Goal: Task Accomplishment & Management: Complete application form

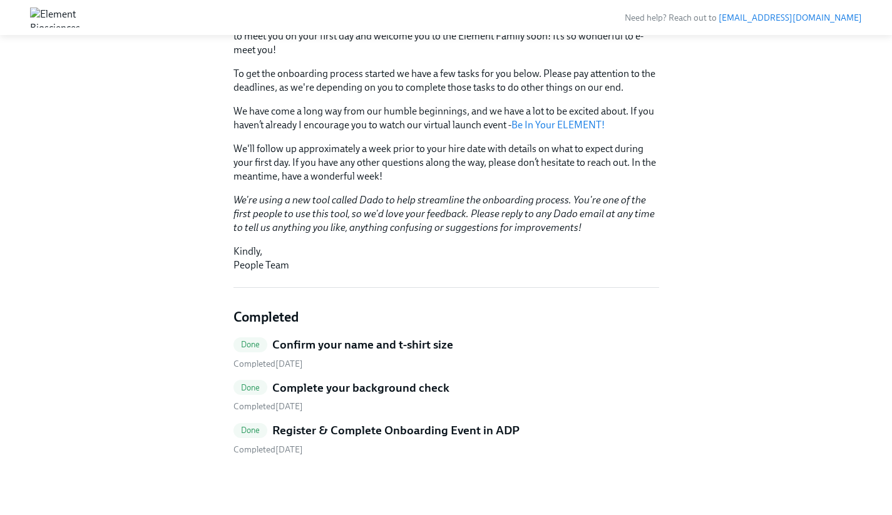
scroll to position [195, 0]
click at [171, 305] on div "Hi Ashley! This is your personal task list for Element Onboarding at Element Bi…" at bounding box center [446, 178] width 852 height 616
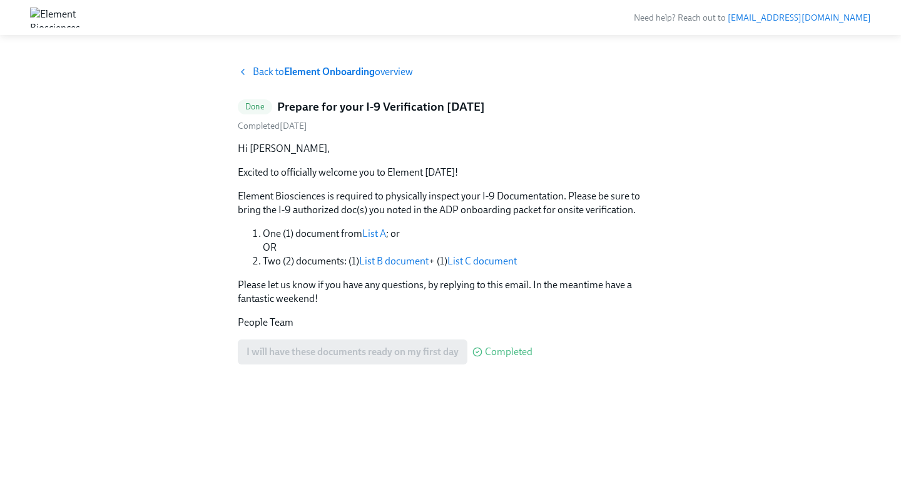
click at [322, 76] on strong "Element Onboarding" at bounding box center [329, 72] width 91 height 12
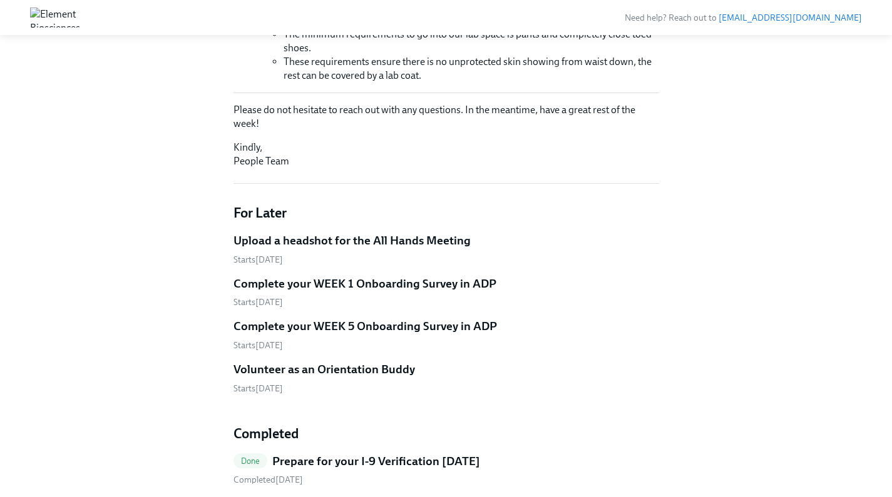
scroll to position [725, 0]
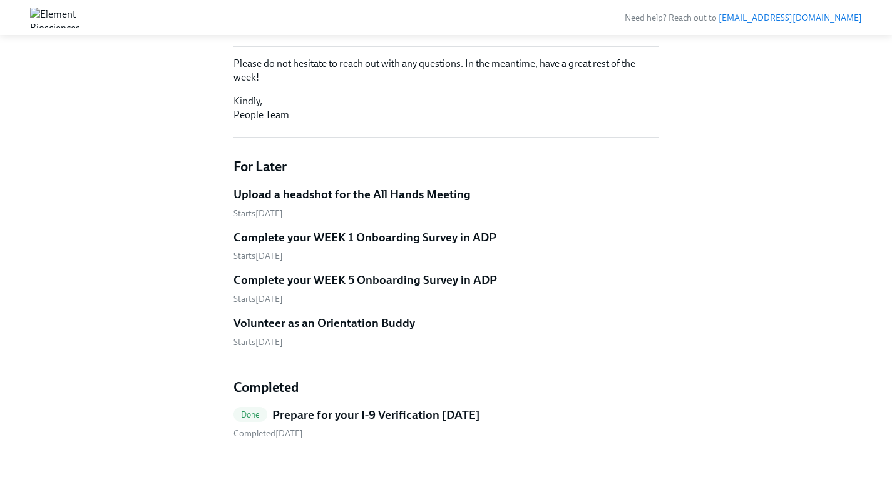
click at [337, 192] on h5 "Upload a headshot for the All Hands Meeting" at bounding box center [351, 194] width 237 height 16
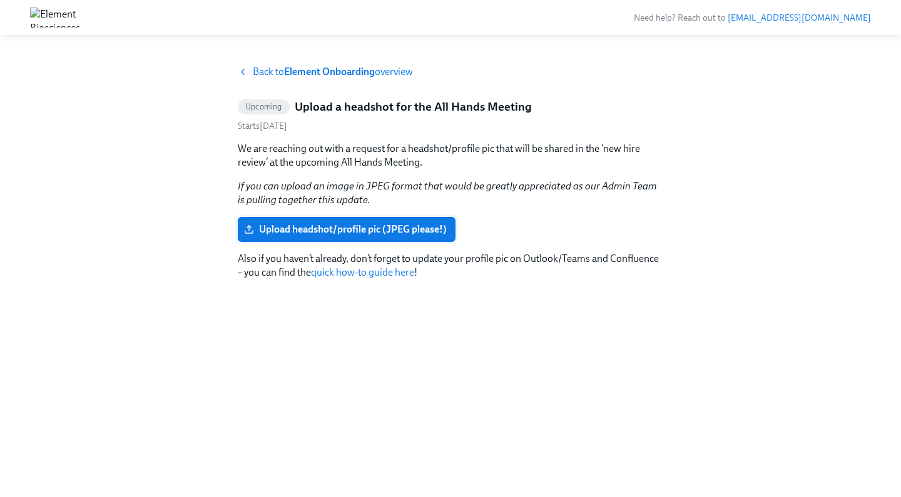
click at [354, 232] on span "Upload headshot/profile pic (JPEG please!)" at bounding box center [347, 229] width 200 height 13
click at [0, 0] on input "Upload headshot/profile pic (JPEG please!)" at bounding box center [0, 0] width 0 height 0
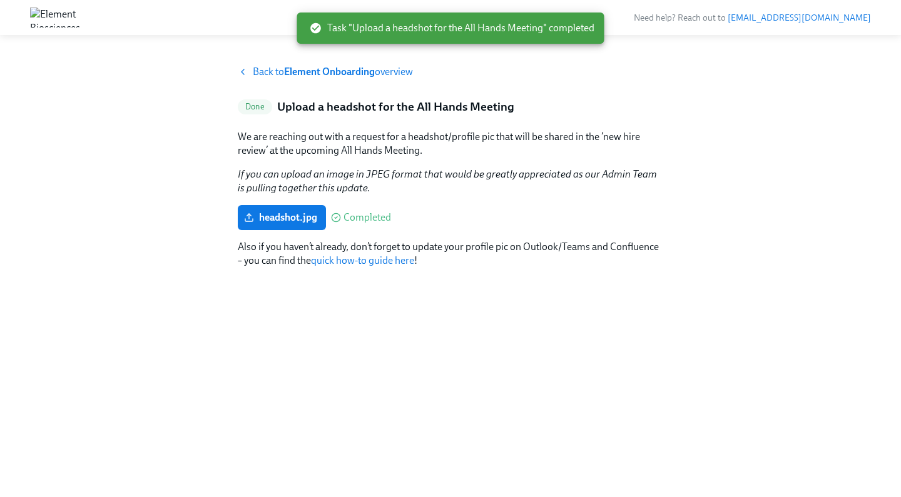
click at [213, 130] on div "Back to Element Onboarding overview Done Upload a headshot for the All Hands Me…" at bounding box center [450, 266] width 861 height 402
click at [320, 69] on strong "Element Onboarding" at bounding box center [329, 72] width 91 height 12
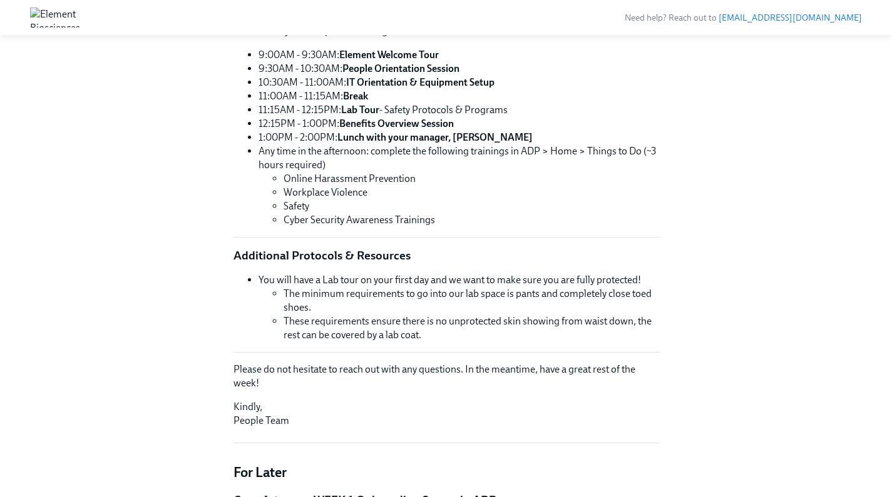
scroll to position [387, 0]
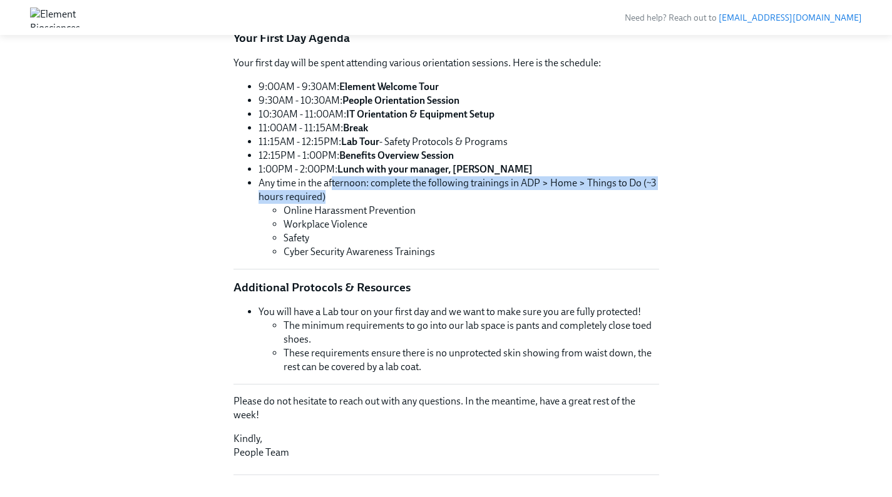
drag, startPoint x: 333, startPoint y: 178, endPoint x: 333, endPoint y: 200, distance: 22.5
click at [333, 200] on li "Any time in the afternoon: complete the following trainings in ADP > Home > Thi…" at bounding box center [458, 217] width 400 height 83
